Goal: Task Accomplishment & Management: Use online tool/utility

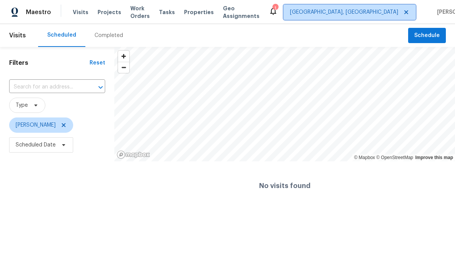
click at [376, 8] on span "Albuquerque, NM" at bounding box center [350, 12] width 132 height 15
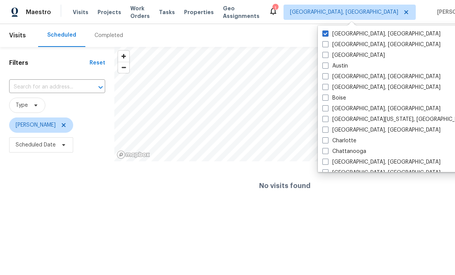
click at [328, 56] on span at bounding box center [326, 55] width 6 height 6
click at [328, 56] on input "Atlanta" at bounding box center [325, 53] width 5 height 5
checkbox input "true"
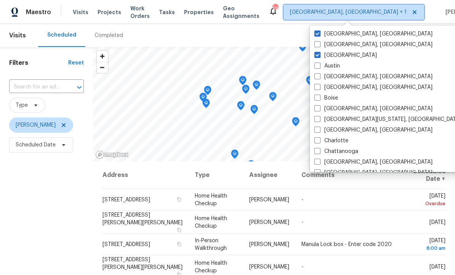
click at [410, 10] on span at bounding box center [414, 12] width 8 height 6
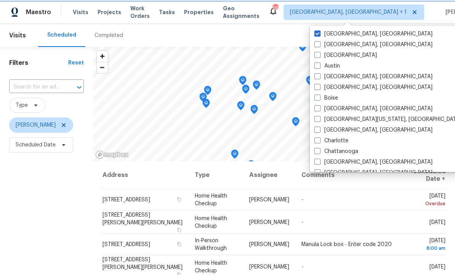
checkbox input "true"
checkbox input "false"
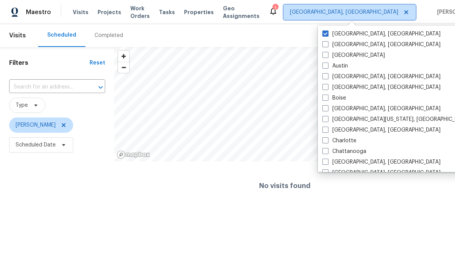
click at [403, 14] on icon at bounding box center [406, 12] width 6 height 6
checkbox input "true"
click at [331, 53] on label "Atlanta" at bounding box center [354, 55] width 63 height 8
click at [328, 53] on input "Atlanta" at bounding box center [325, 53] width 5 height 5
checkbox input "true"
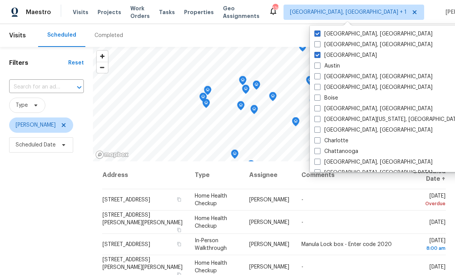
click at [319, 32] on span at bounding box center [318, 34] width 6 height 6
click at [319, 32] on input "[GEOGRAPHIC_DATA], [GEOGRAPHIC_DATA]" at bounding box center [317, 32] width 5 height 5
checkbox input "false"
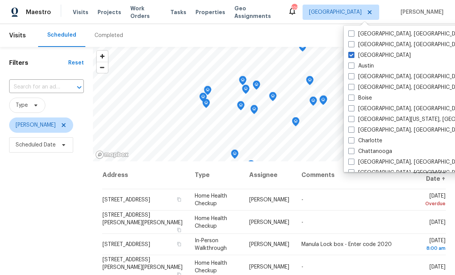
click at [81, 214] on div "Filters Reset ​ Type Wesley Brooks Scheduled Date" at bounding box center [46, 214] width 93 height 334
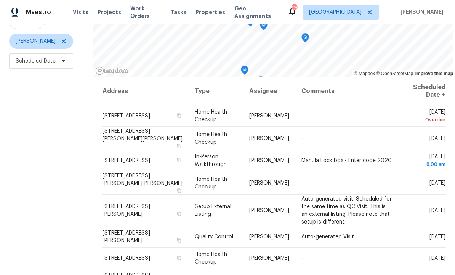
scroll to position [85, 0]
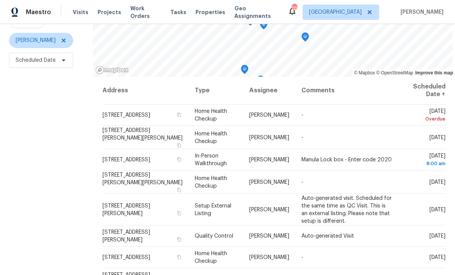
click at [0, 0] on icon at bounding box center [0, 0] width 0 height 0
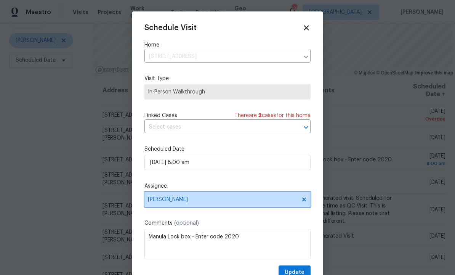
click at [206, 197] on span "[PERSON_NAME]" at bounding box center [228, 199] width 166 height 15
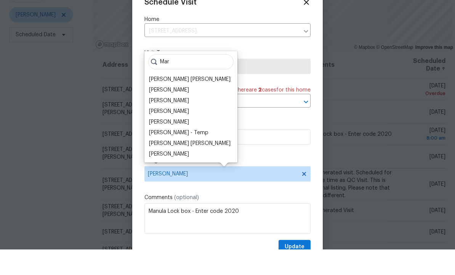
type input "Mar"
click at [199, 101] on div "Marcos Ricardo Resendiz" at bounding box center [190, 105] width 82 height 8
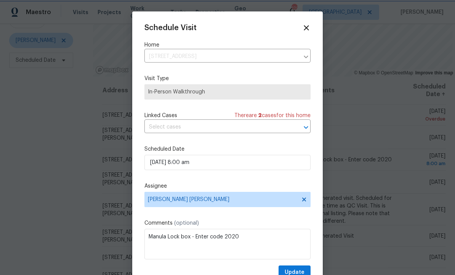
scroll to position [15, 0]
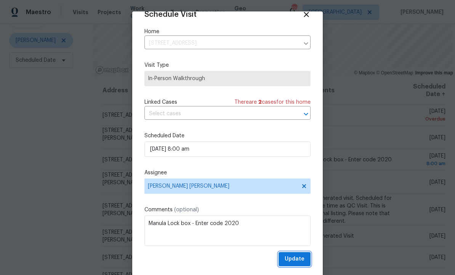
click at [298, 258] on span "Update" at bounding box center [295, 259] width 20 height 10
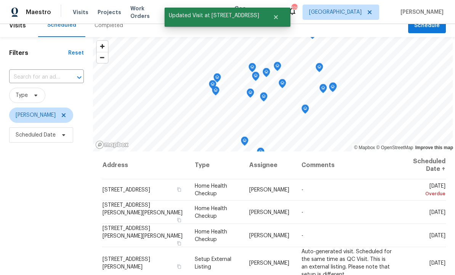
scroll to position [2, 0]
